Goal: Information Seeking & Learning: Learn about a topic

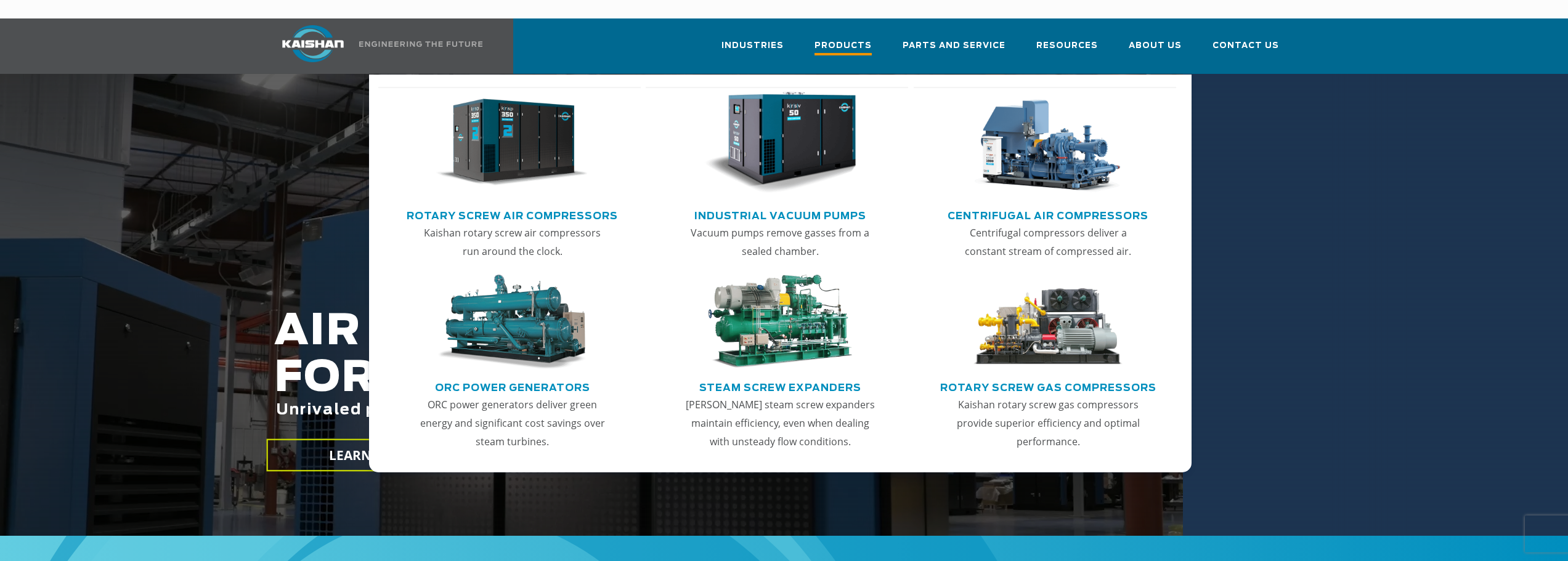
click at [871, 39] on span "Products" at bounding box center [843, 47] width 58 height 17
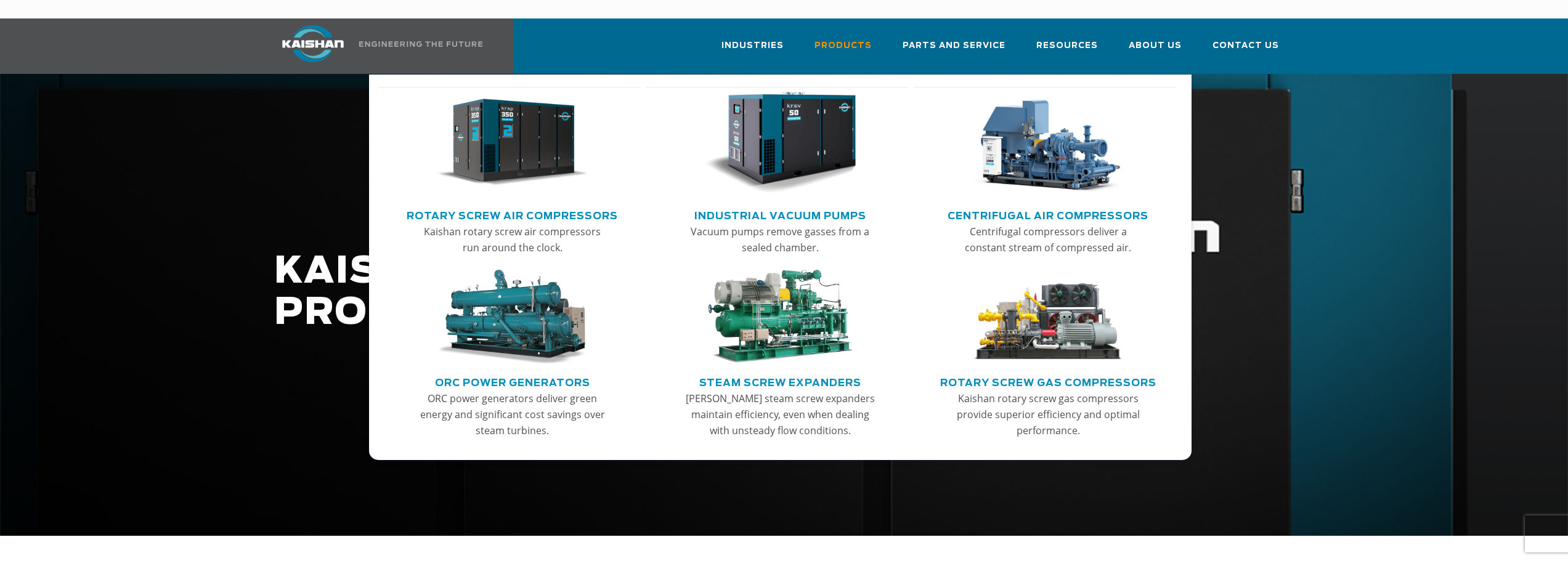
click at [517, 186] on link "Main menu" at bounding box center [513, 146] width 242 height 119
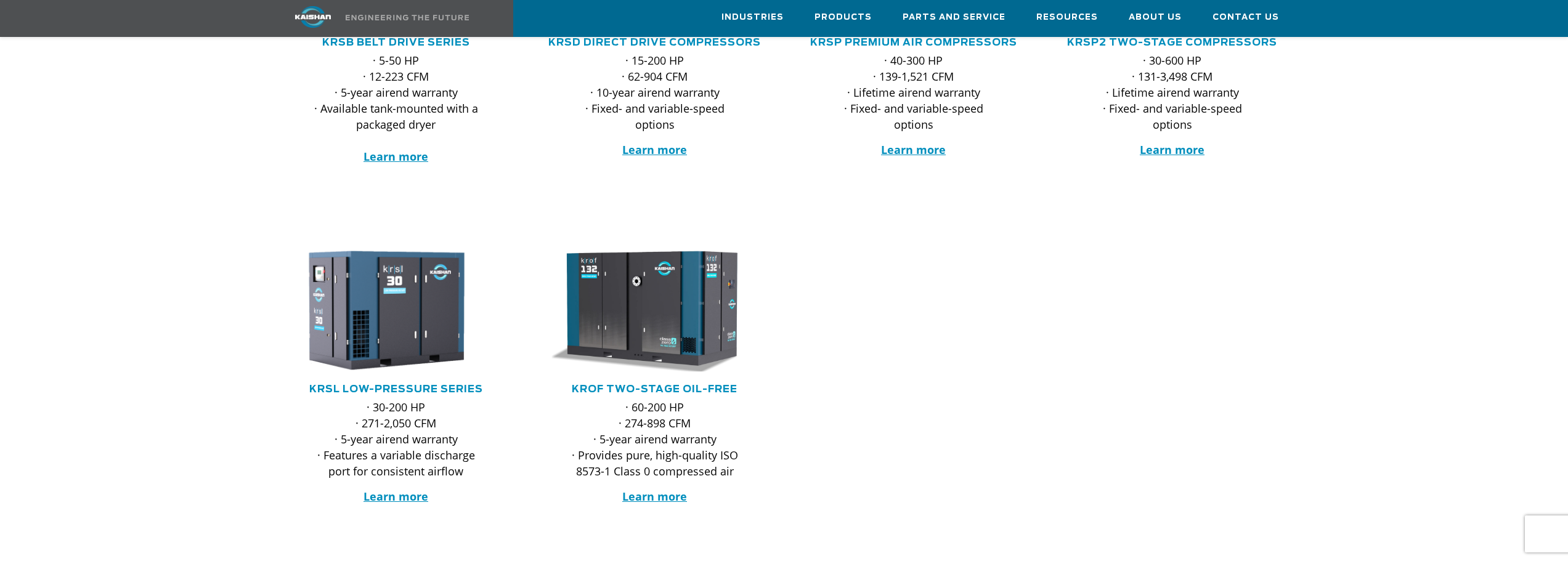
scroll to position [431, 0]
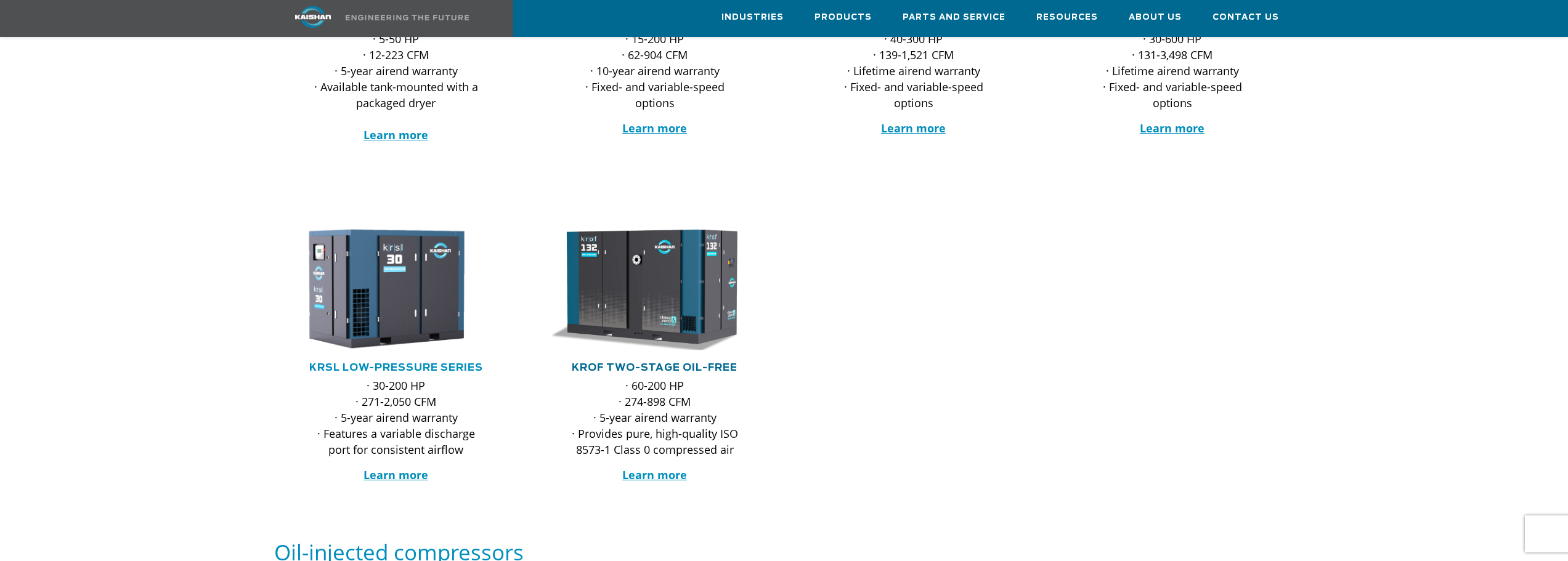
click at [669, 363] on link "KROF TWO-STAGE OIL-FREE" at bounding box center [655, 367] width 166 height 9
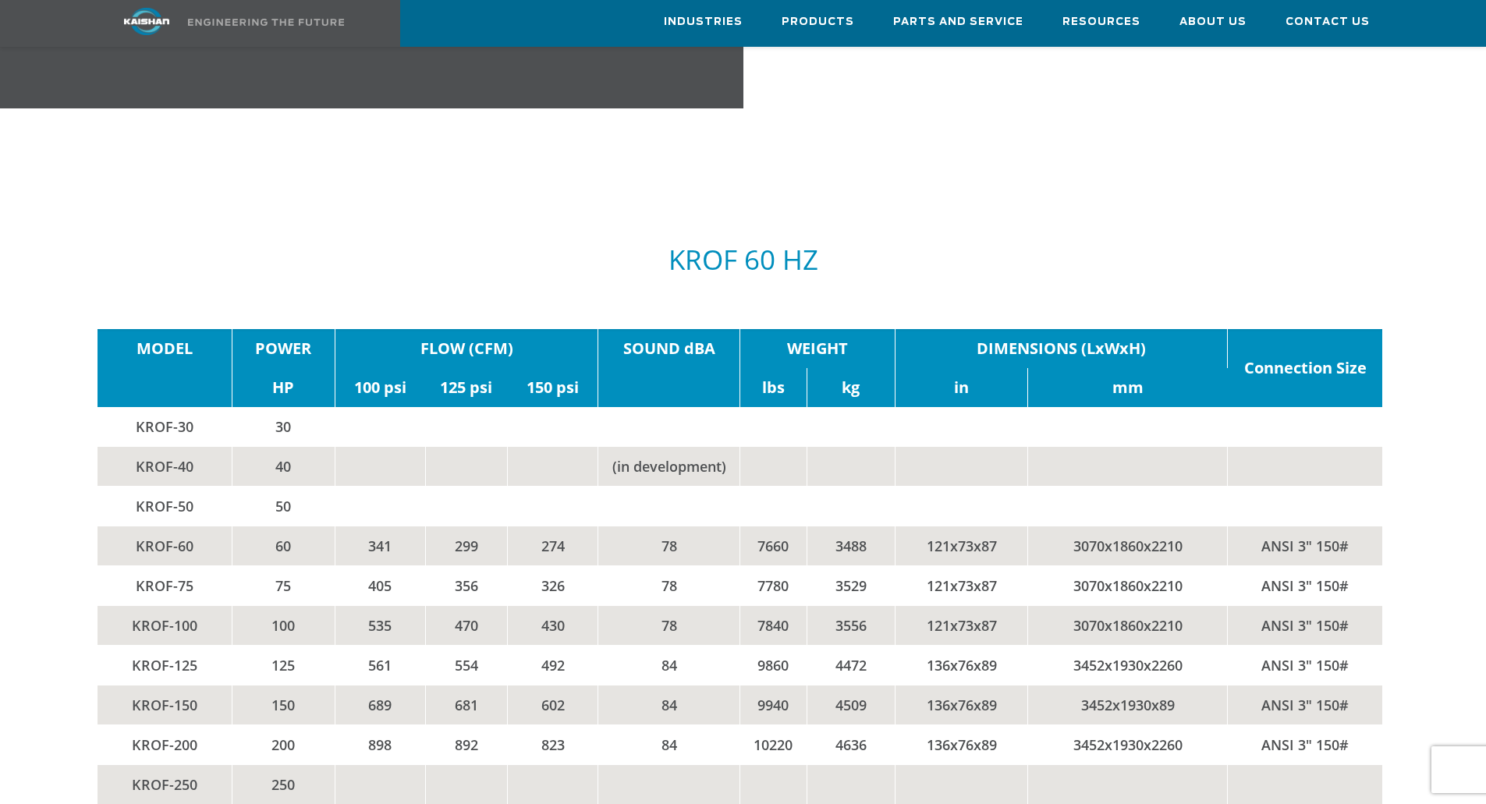
scroll to position [2807, 0]
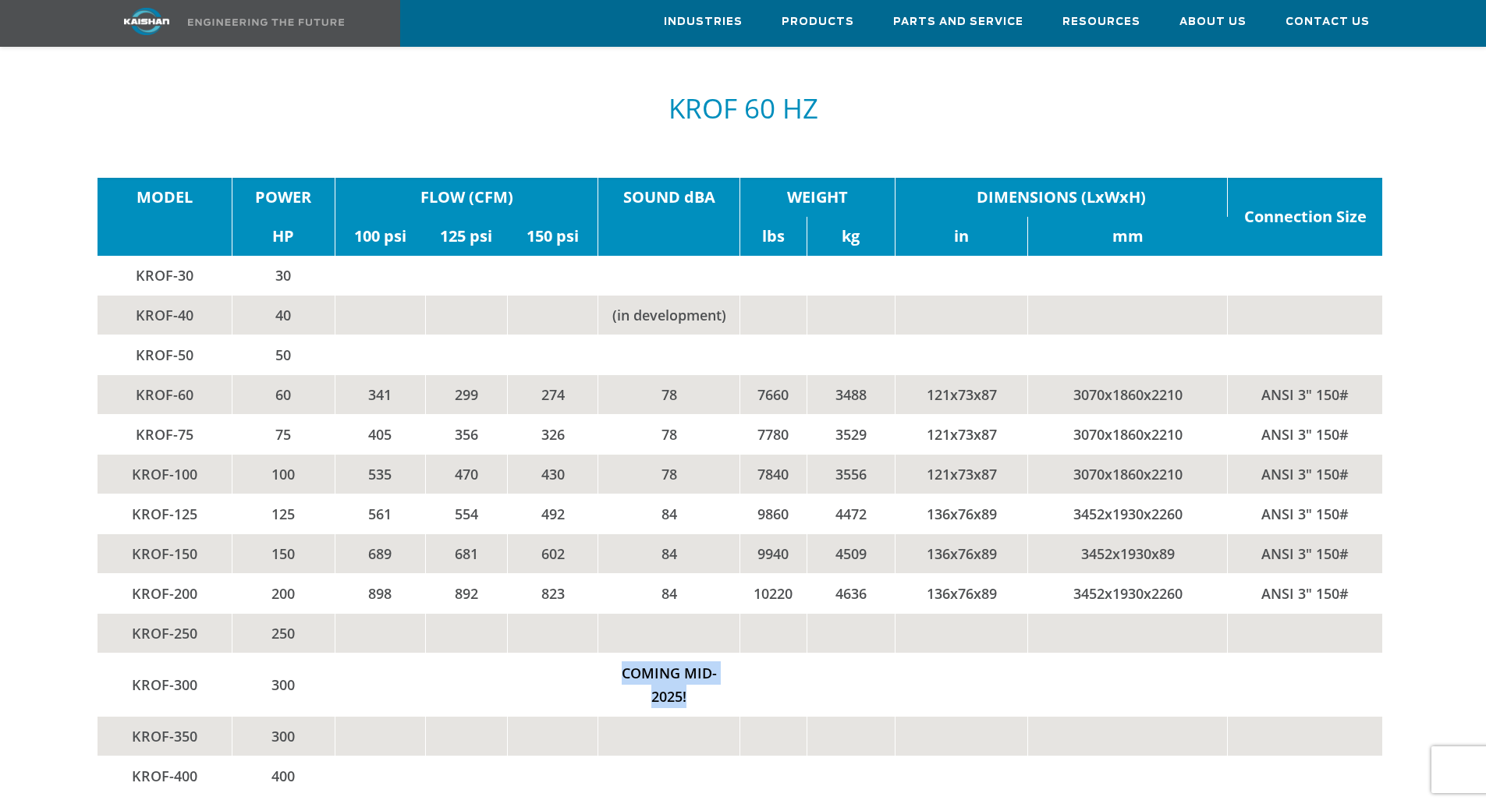
drag, startPoint x: 699, startPoint y: 674, endPoint x: 614, endPoint y: 650, distance: 88.4
click at [614, 653] on td "COMING MID-2025!" at bounding box center [668, 684] width 141 height 63
